Goal: Information Seeking & Learning: Learn about a topic

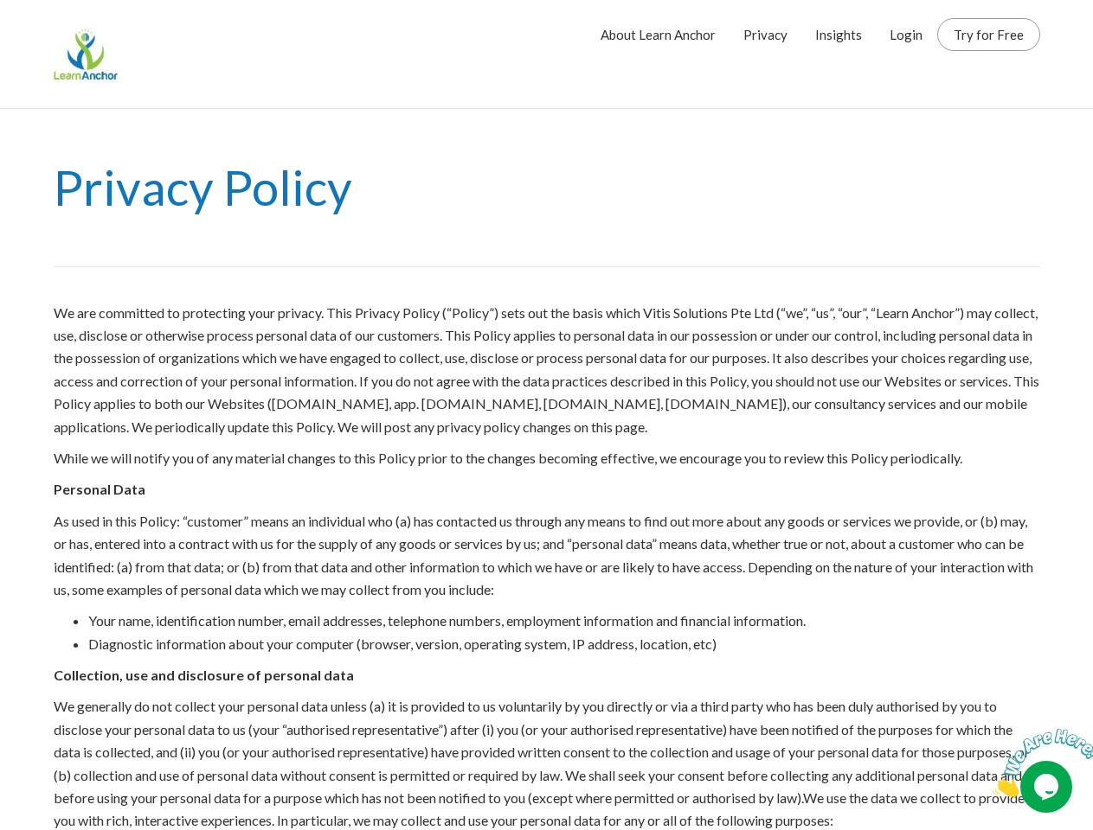
click at [546, 415] on p "We are committed to protecting your privacy. This Privacy Policy (“Policy”) set…" at bounding box center [547, 370] width 986 height 137
click at [1039, 763] on img at bounding box center [1045, 763] width 107 height 68
